Goal: Transaction & Acquisition: Purchase product/service

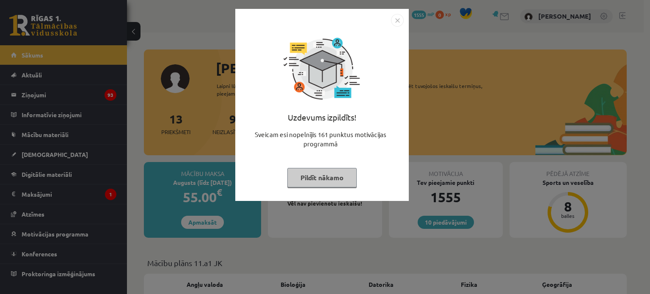
click at [312, 177] on button "Pildīt nākamo" at bounding box center [322, 177] width 69 height 19
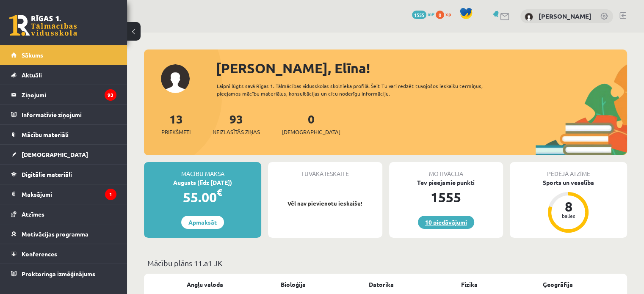
click at [451, 222] on link "10 piedāvājumi" at bounding box center [446, 222] width 56 height 13
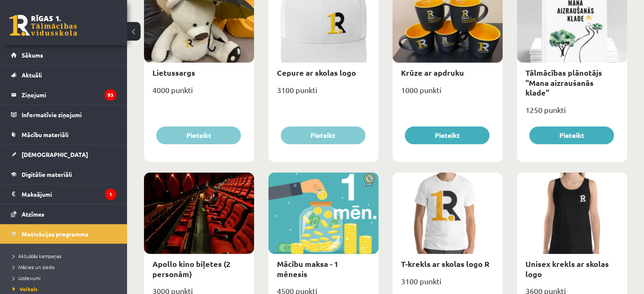
scroll to position [154, 0]
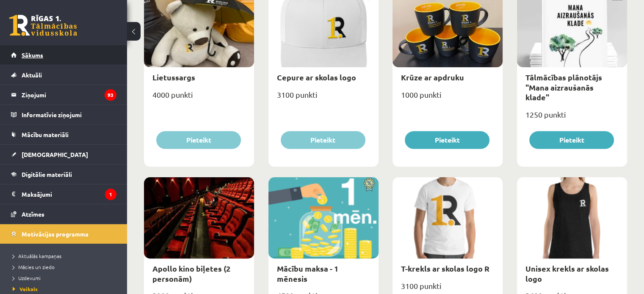
click at [22, 56] on span "Sākums" at bounding box center [33, 55] width 22 height 8
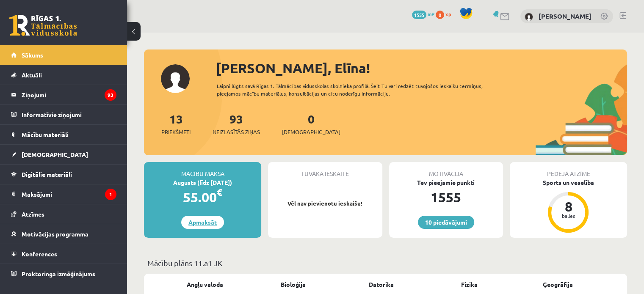
click at [206, 222] on link "Apmaksāt" at bounding box center [202, 222] width 43 height 13
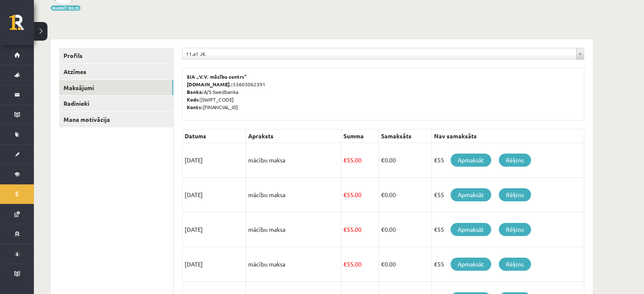
scroll to position [72, 0]
click at [462, 155] on link "Apmaksāt" at bounding box center [471, 159] width 41 height 13
